Goal: Information Seeking & Learning: Learn about a topic

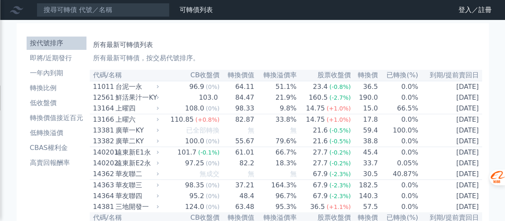
click at [37, 44] on li "按代號排序" at bounding box center [57, 43] width 60 height 10
click at [464, 10] on link "登入／註冊" at bounding box center [475, 9] width 47 height 13
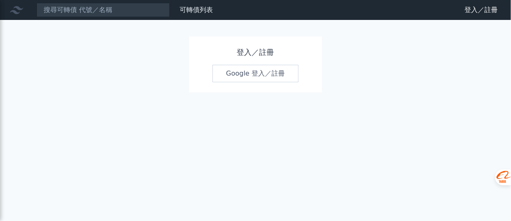
click at [258, 70] on link "Google 登入／註冊" at bounding box center [256, 73] width 87 height 17
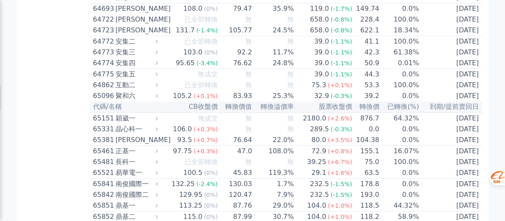
scroll to position [3619, 0]
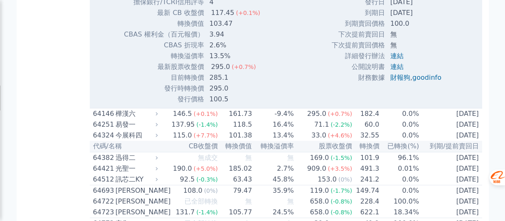
scroll to position [3577, 0]
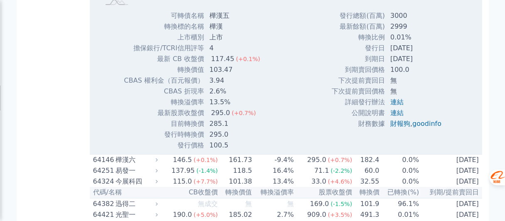
drag, startPoint x: 116, startPoint y: 121, endPoint x: 48, endPoint y: 157, distance: 76.7
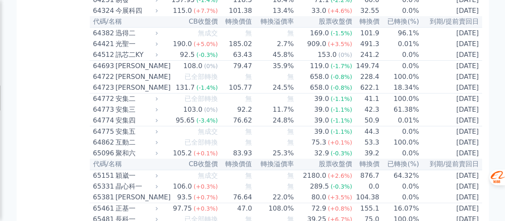
scroll to position [3785, 0]
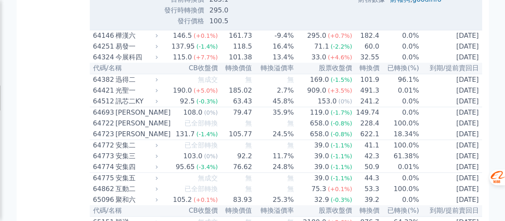
scroll to position [3577, 0]
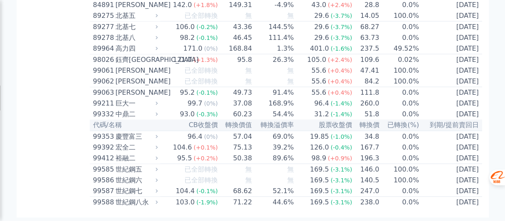
scroll to position [4659, 0]
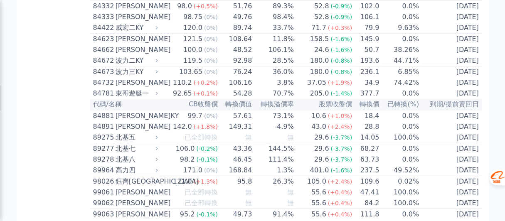
scroll to position [4825, 0]
